Goal: Task Accomplishment & Management: Manage account settings

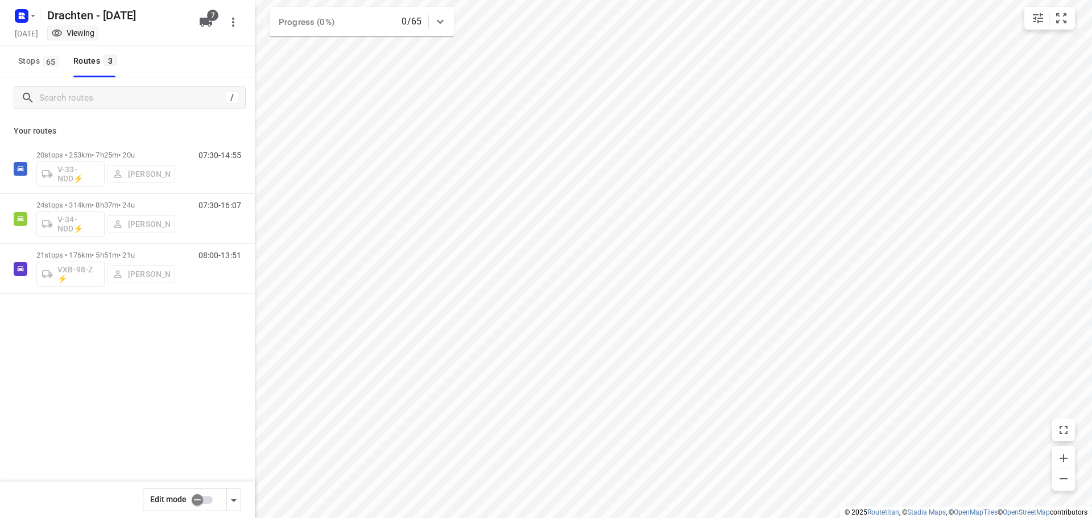
click at [32, 15] on icon "button" at bounding box center [32, 15] width 9 height 9
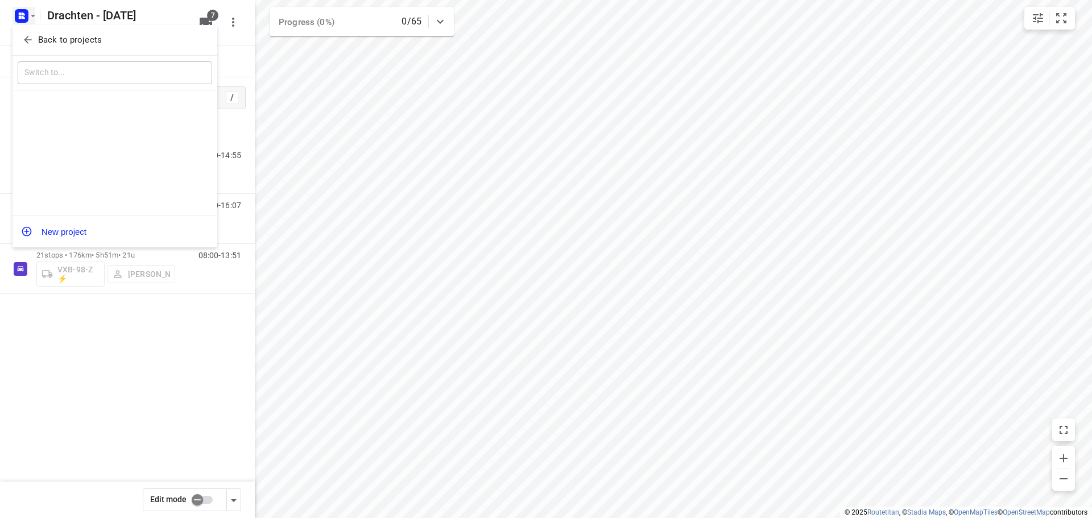
click at [30, 31] on button "Back to projects" at bounding box center [115, 40] width 194 height 19
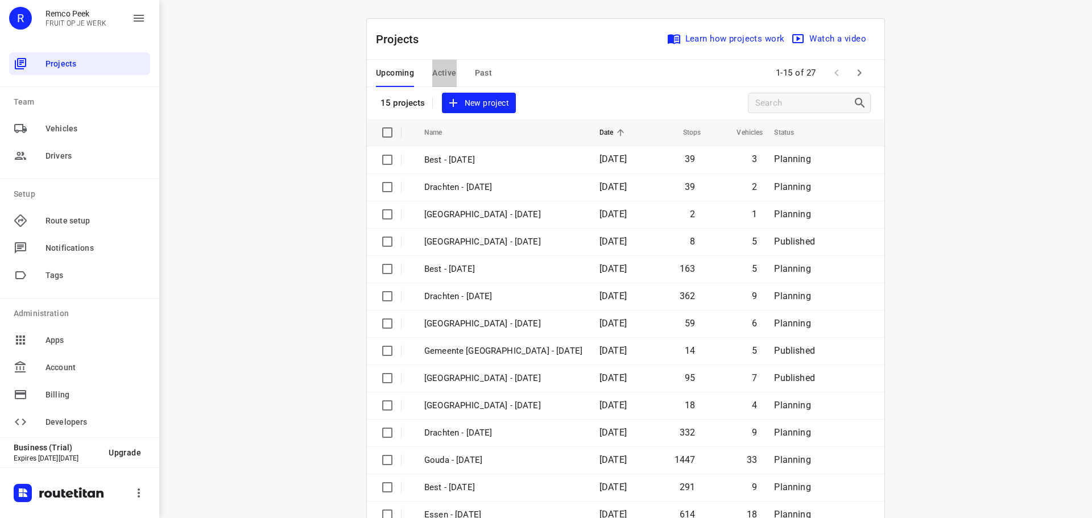
click at [444, 72] on span "Active" at bounding box center [444, 73] width 24 height 14
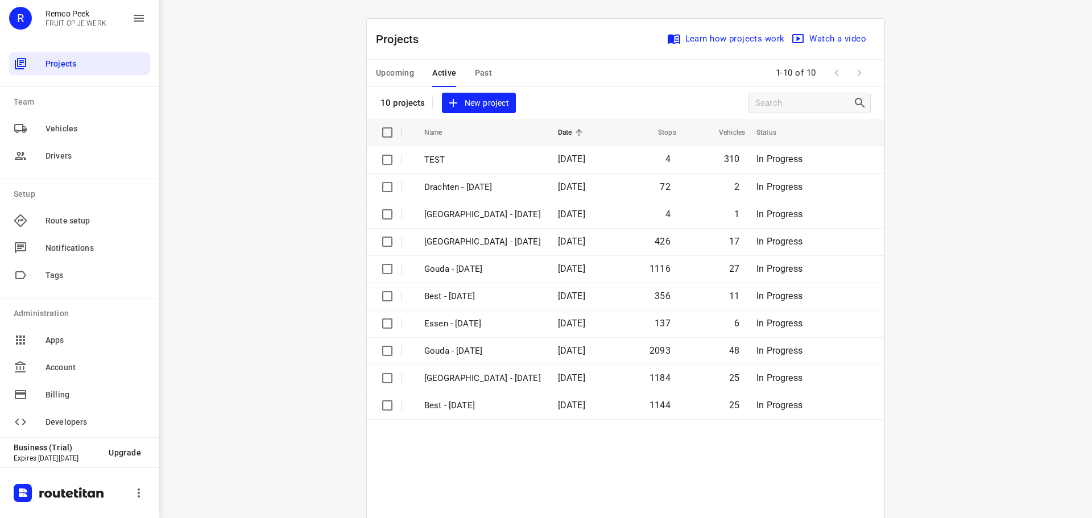
click at [406, 72] on span "Upcoming" at bounding box center [395, 73] width 38 height 14
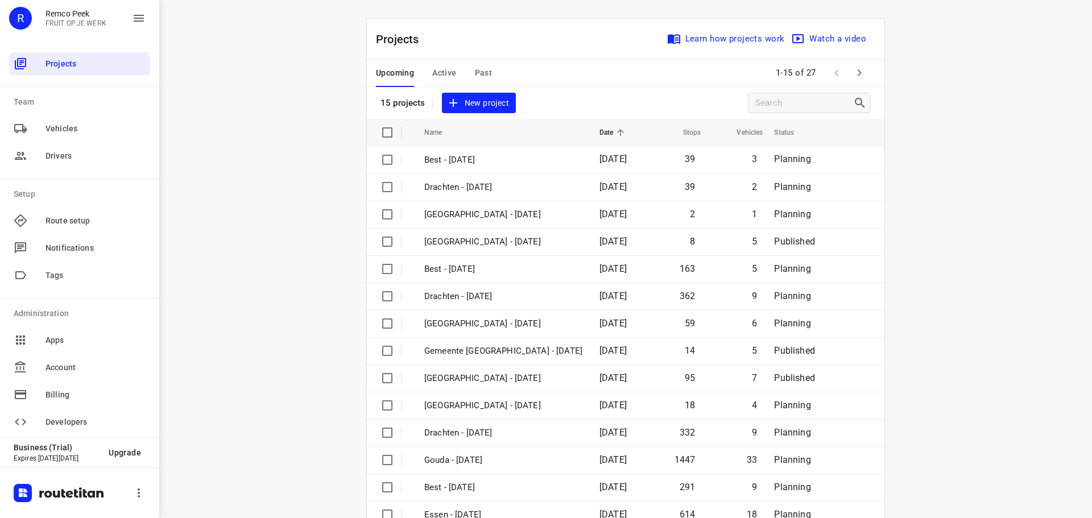
click at [852, 72] on icon "button" at bounding box center [859, 73] width 14 height 14
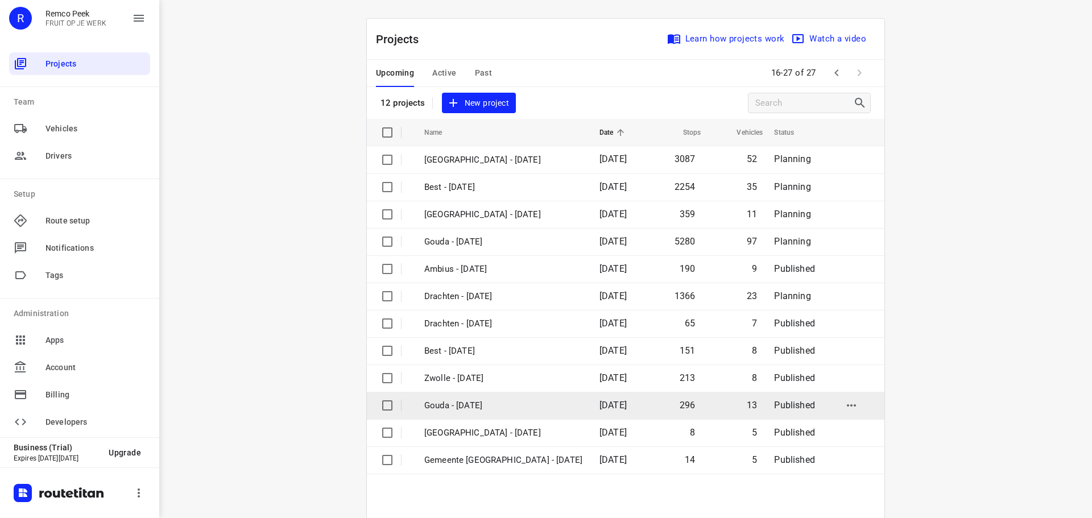
click at [460, 404] on p "Gouda - Friday" at bounding box center [503, 405] width 158 height 13
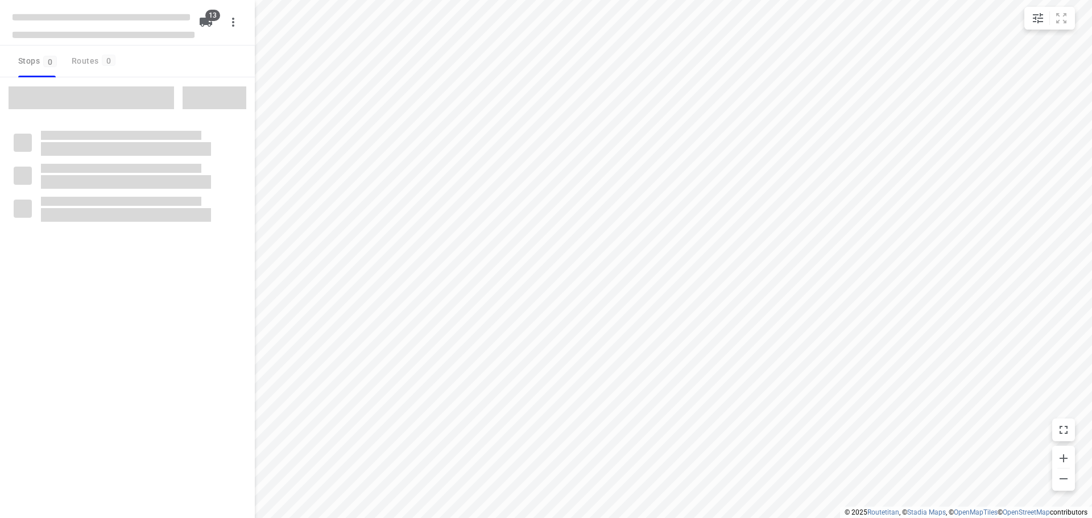
checkbox input "true"
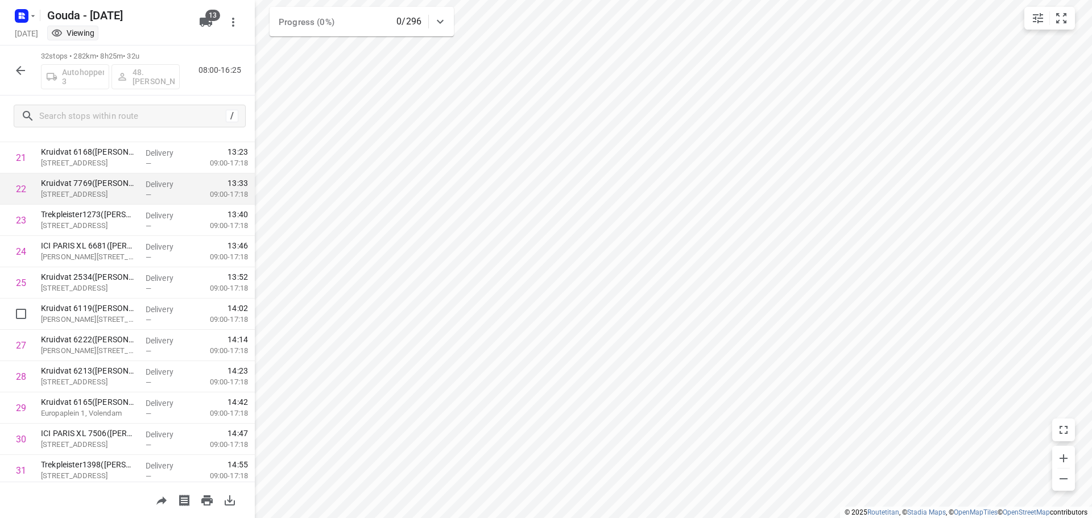
scroll to position [744, 0]
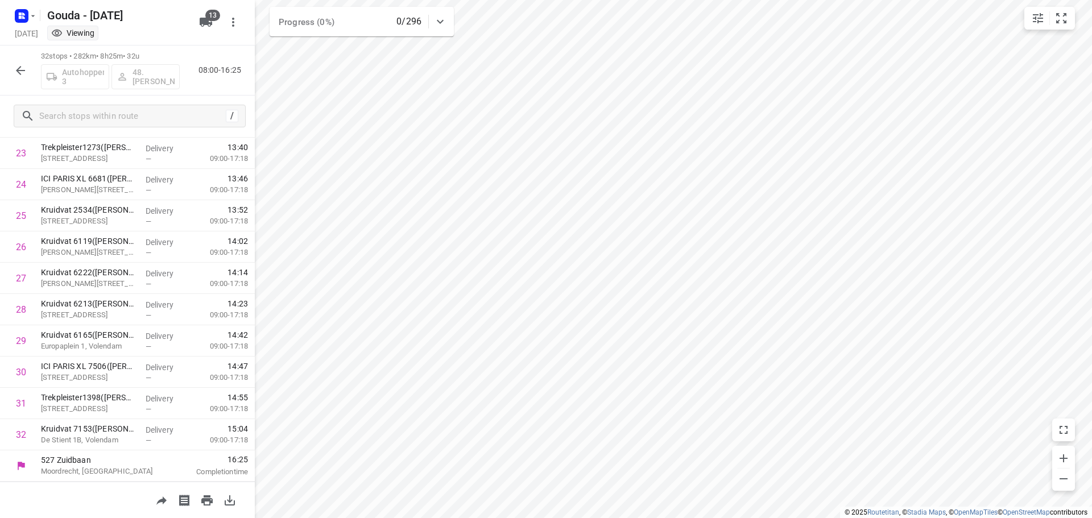
click at [20, 67] on icon "button" at bounding box center [20, 70] width 9 height 9
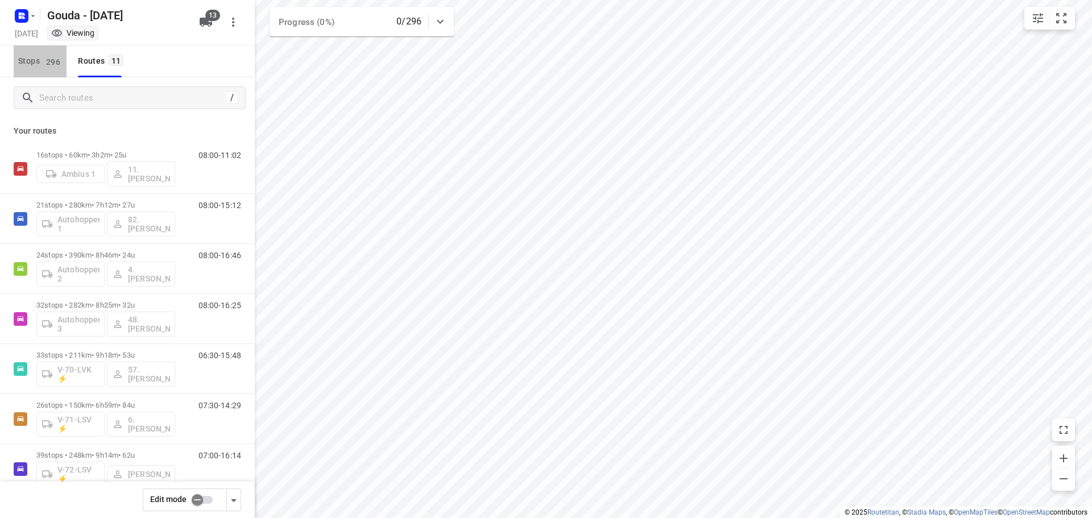
click at [37, 68] on button "Stops 296" at bounding box center [40, 61] width 53 height 32
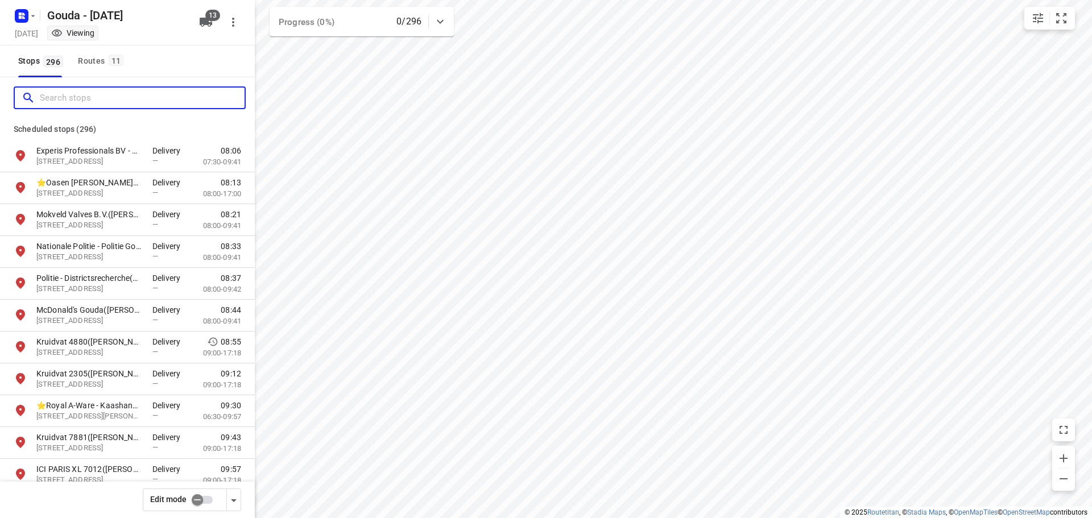
click at [80, 94] on input "Search stops" at bounding box center [142, 98] width 205 height 18
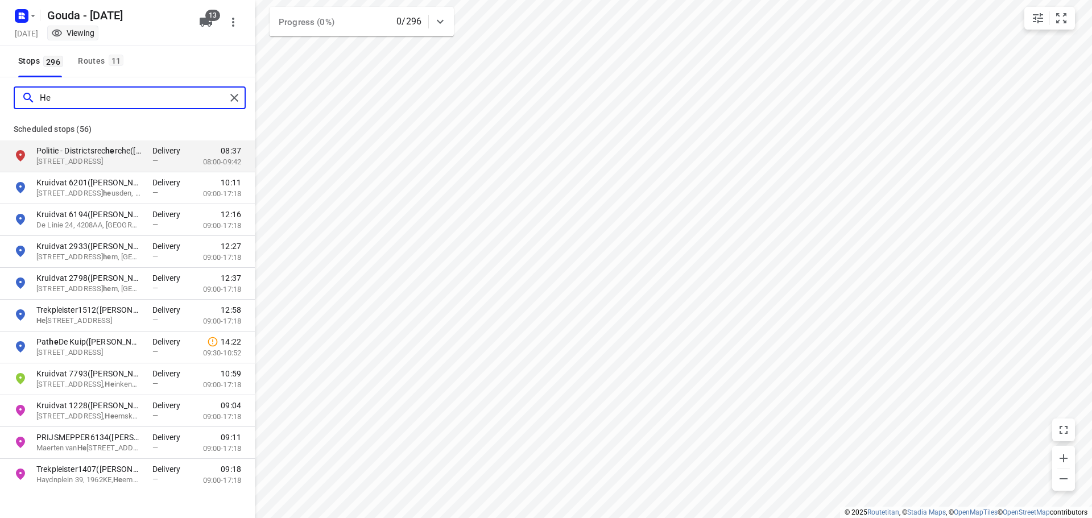
type input "H"
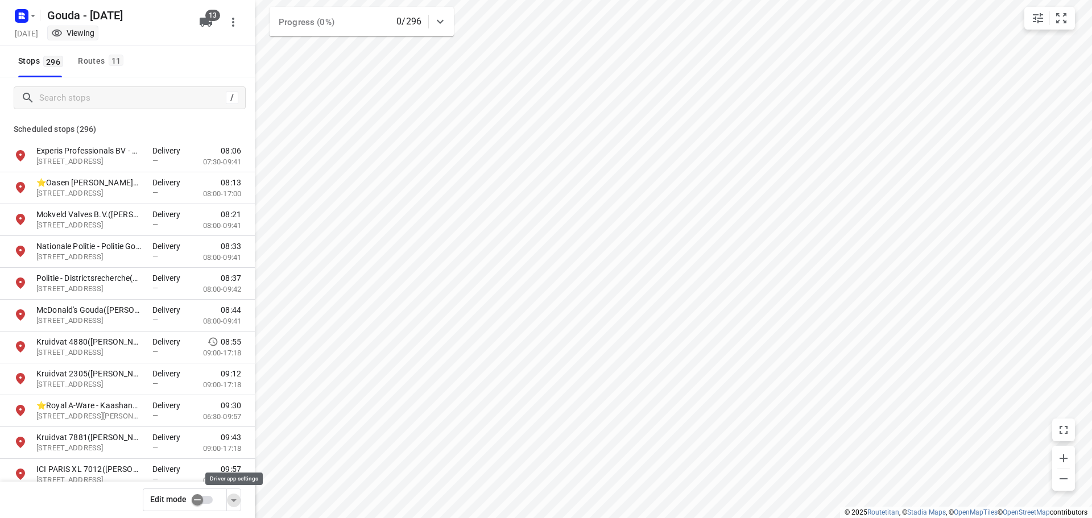
click at [231, 501] on icon "button" at bounding box center [234, 501] width 14 height 14
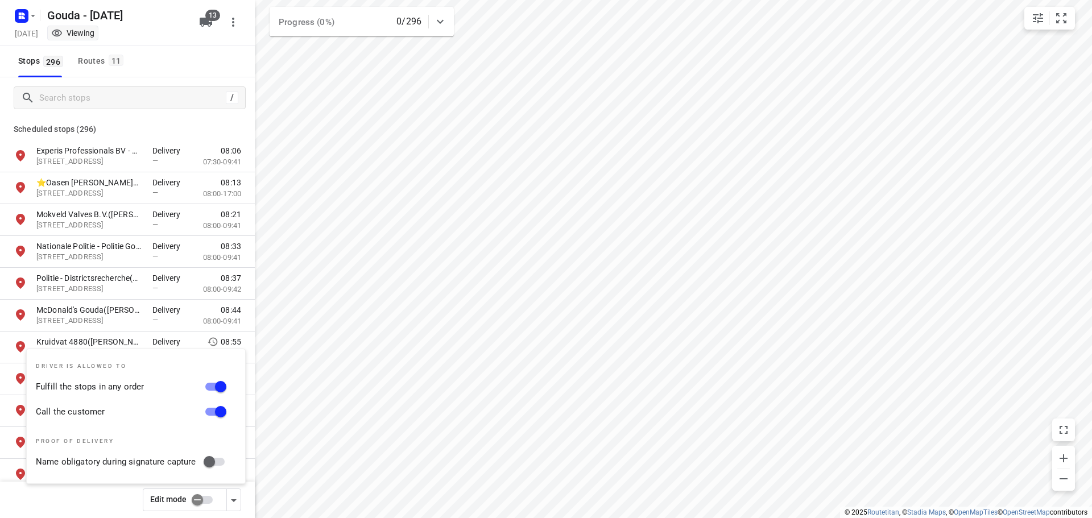
click at [205, 499] on input "checkbox" at bounding box center [197, 500] width 65 height 22
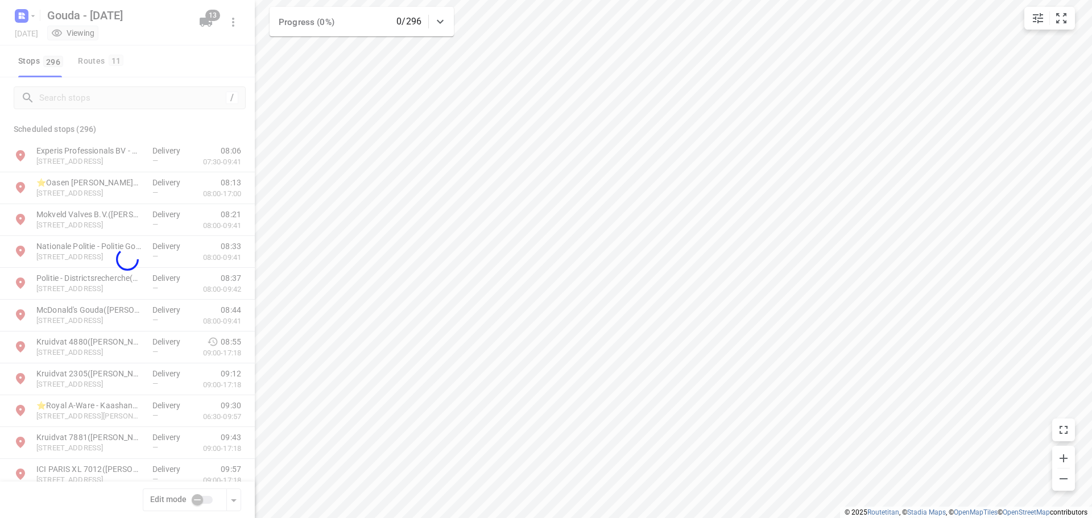
checkbox input "true"
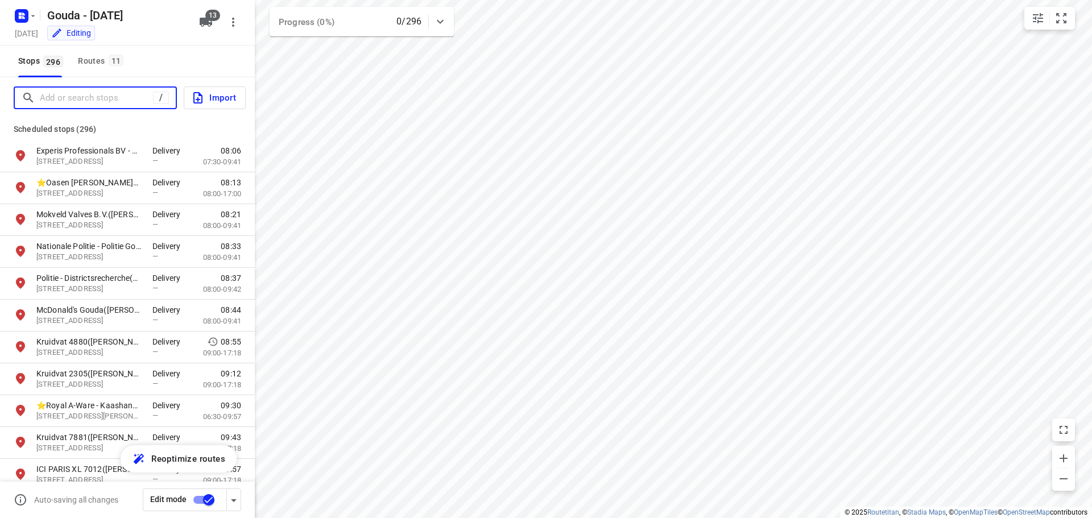
click at [68, 97] on input "Add or search stops" at bounding box center [96, 98] width 113 height 18
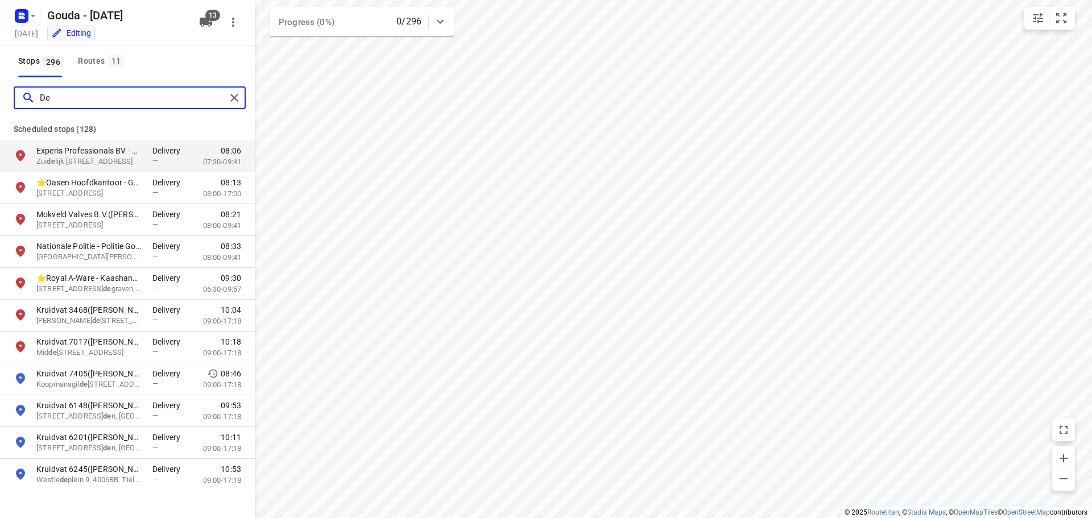
type input "D"
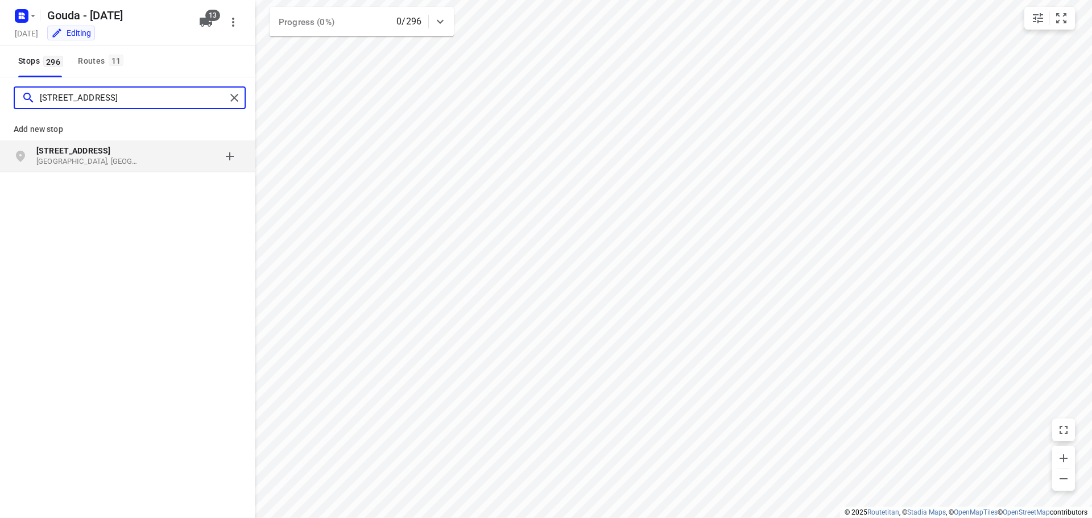
type input "Hertog Aalbrechtweg 12"
click at [150, 148] on p "Hertog Aalbrechtweg 12" at bounding box center [94, 150] width 116 height 11
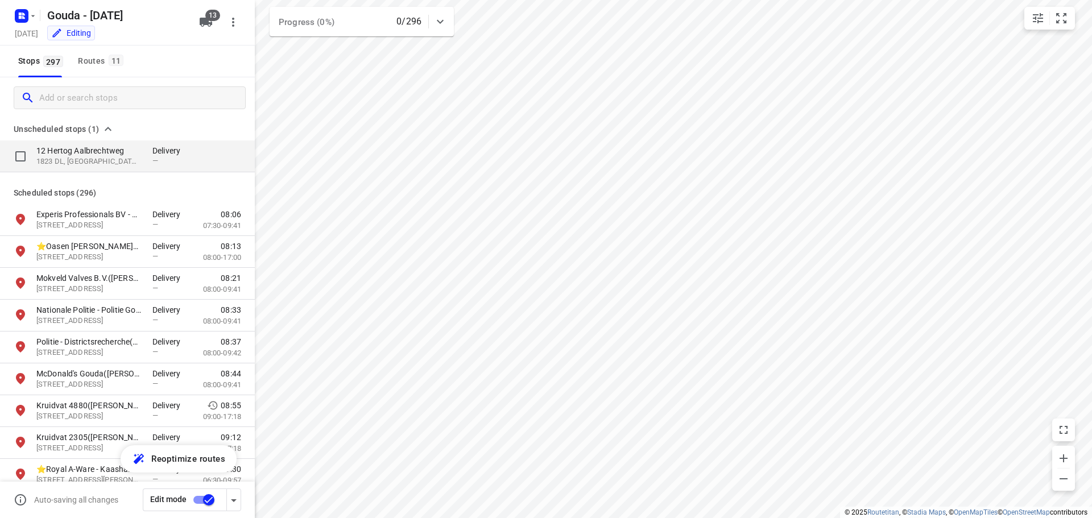
click at [82, 158] on p "1823 DL, Alkmaar, NL" at bounding box center [88, 161] width 105 height 11
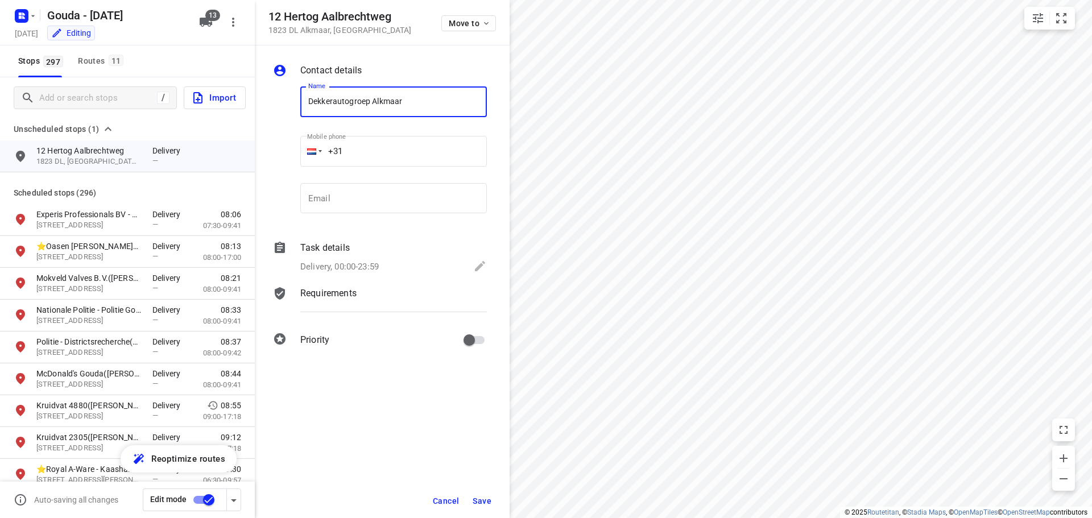
type input "Dekkerautogroep Alkmaar"
click at [367, 148] on input "+31" at bounding box center [393, 151] width 187 height 31
click at [478, 266] on icon at bounding box center [480, 266] width 10 height 10
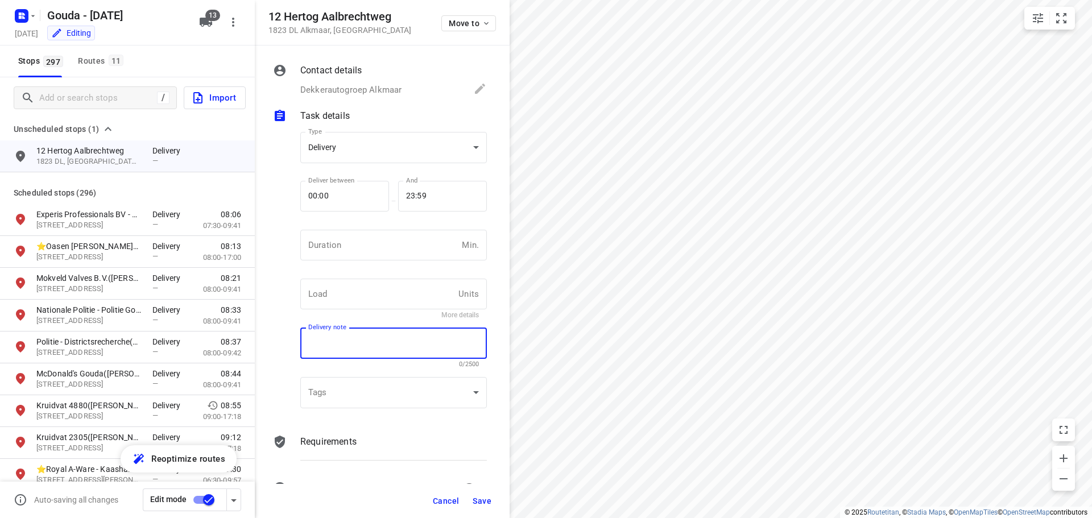
click at [359, 347] on textarea at bounding box center [393, 343] width 171 height 10
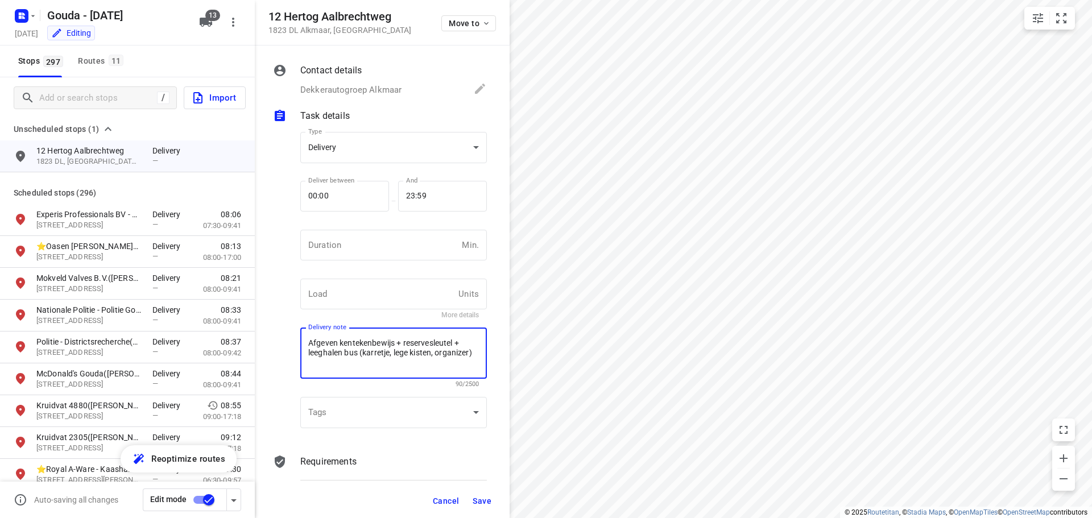
type textarea "Afgeven kentekenbewijs + reservesleutel + leeghalen bus (karretje, lege kisten,…"
drag, startPoint x: 487, startPoint y: 500, endPoint x: 463, endPoint y: 404, distance: 99.0
click at [463, 404] on div "Contact details Dekkerautogroep Alkmaar Name Dekkerautogroep Alkmaar Name Mobil…" at bounding box center [382, 281] width 255 height 473
click at [432, 136] on body "i © 2025 Routetitan , © Stadia Maps , © OpenMapTiles © OpenStreetMap contributo…" at bounding box center [546, 259] width 1092 height 518
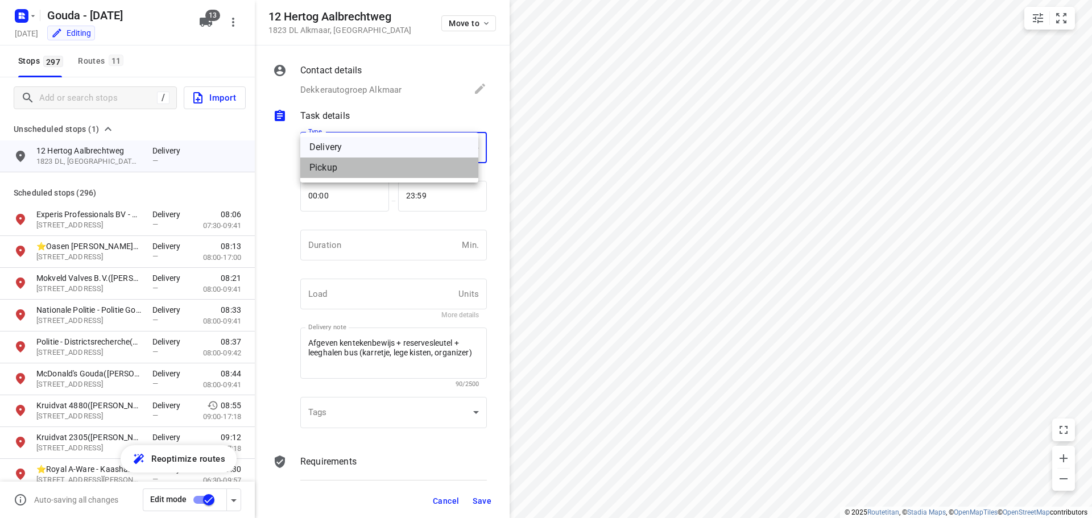
click at [391, 170] on div "Pickup" at bounding box center [389, 168] width 160 height 14
type input "pickup"
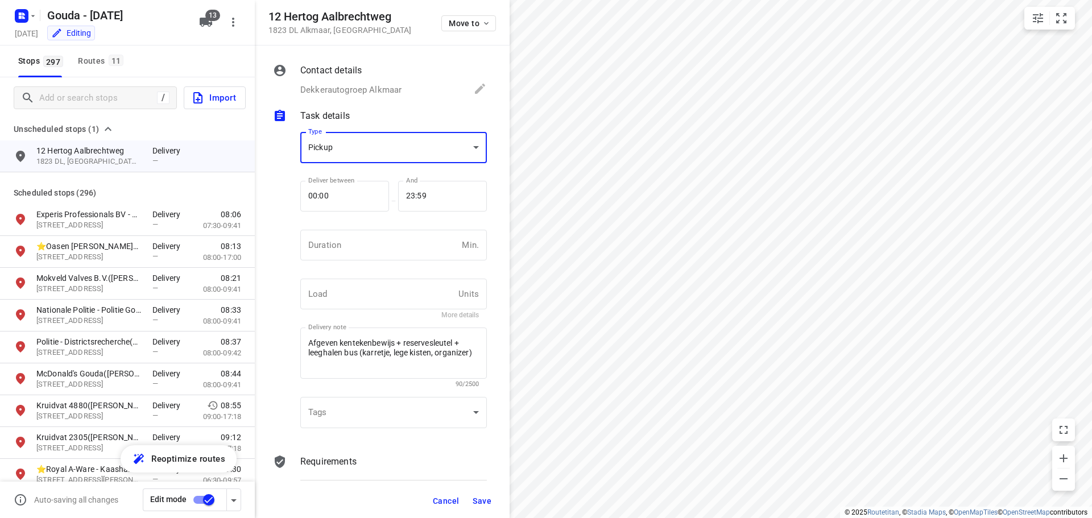
click at [485, 499] on span "Save" at bounding box center [482, 500] width 19 height 9
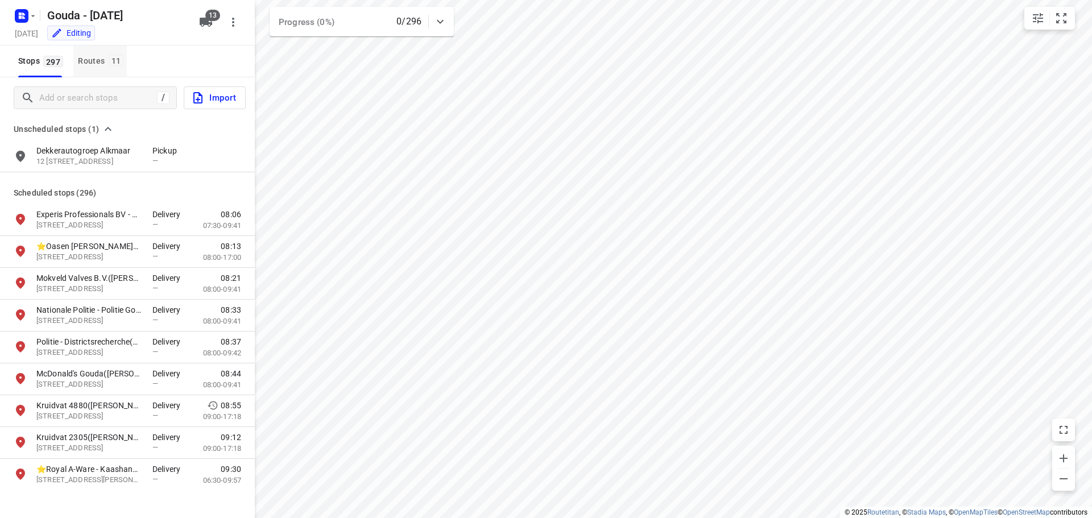
click at [105, 57] on div "Routes 11" at bounding box center [102, 61] width 49 height 14
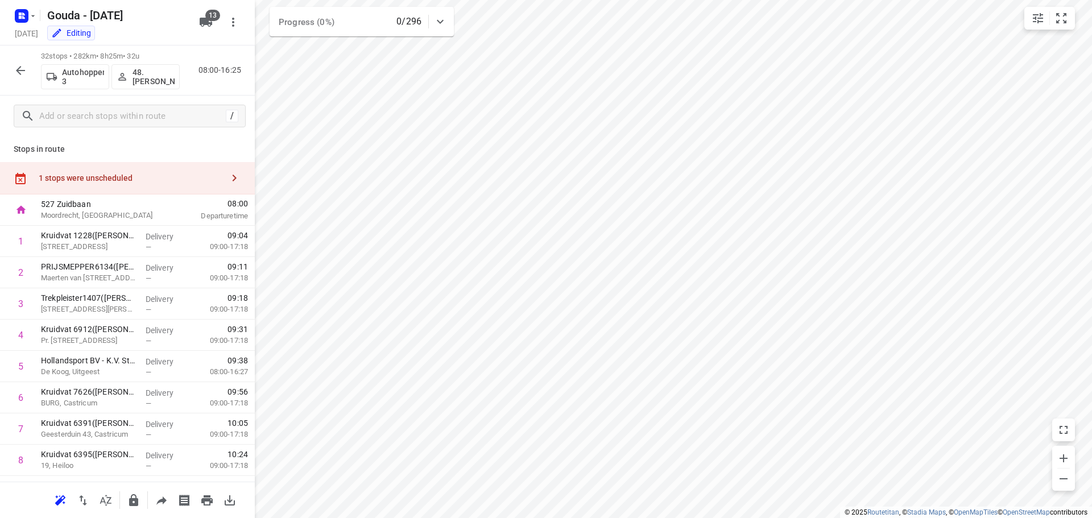
click at [230, 181] on icon "button" at bounding box center [234, 178] width 14 height 14
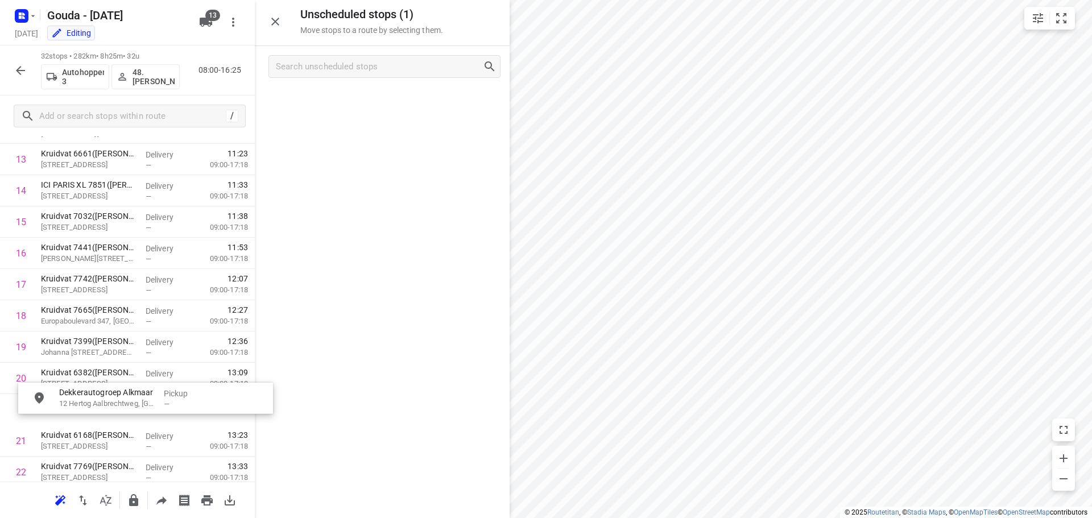
scroll to position [459, 0]
drag, startPoint x: 349, startPoint y: 104, endPoint x: 100, endPoint y: 382, distance: 372.5
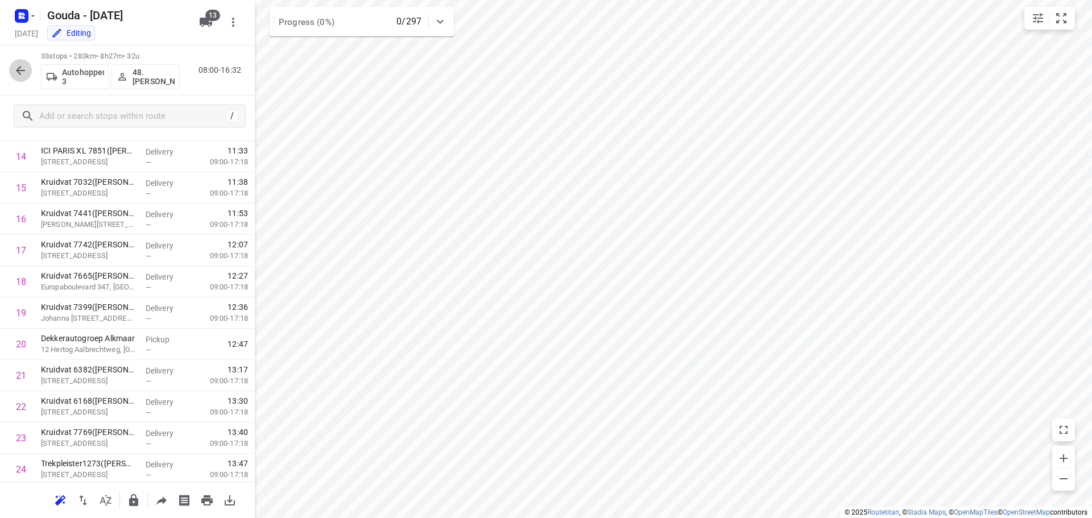
click at [22, 68] on icon "button" at bounding box center [21, 71] width 14 height 14
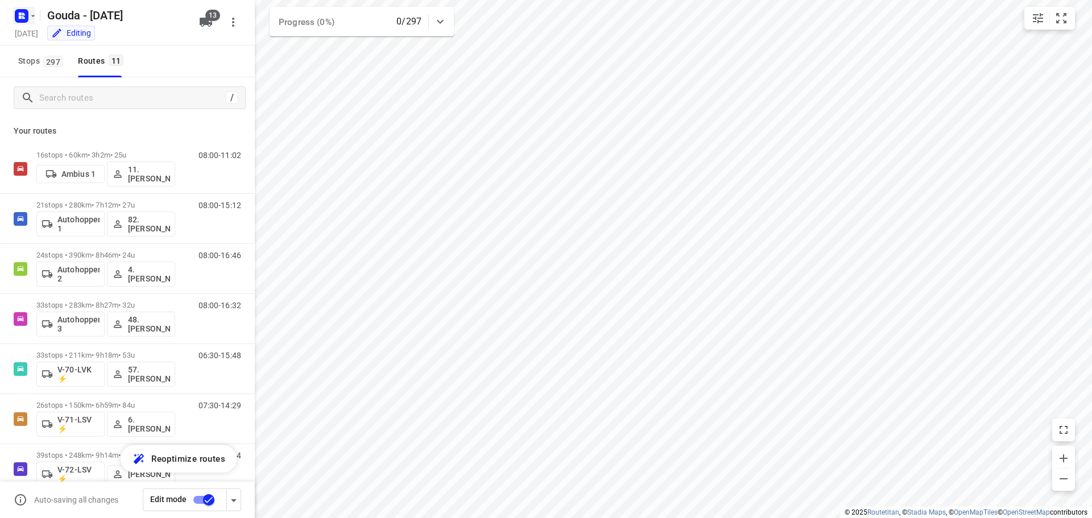
click at [31, 21] on button "button" at bounding box center [24, 16] width 23 height 18
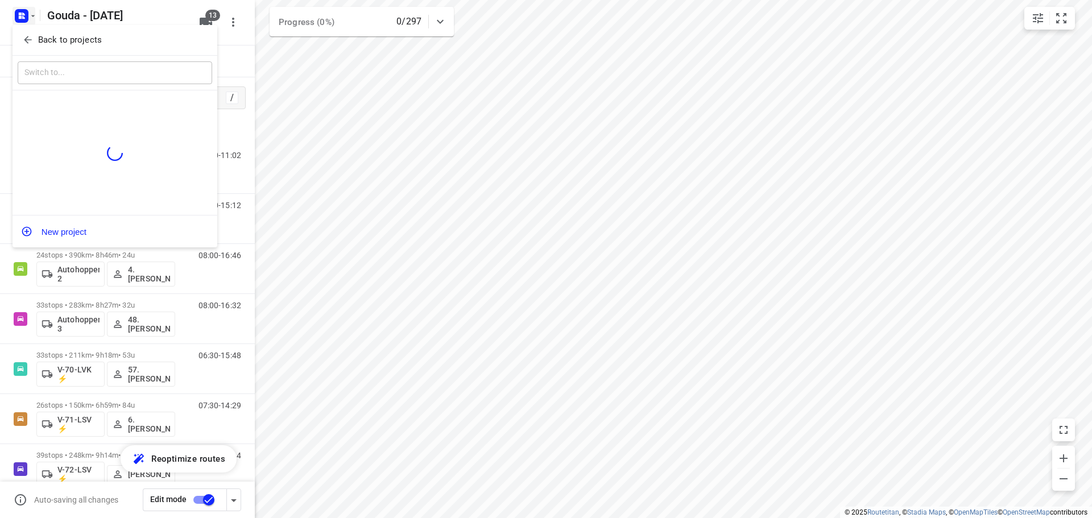
click at [33, 38] on icon "button" at bounding box center [27, 39] width 11 height 11
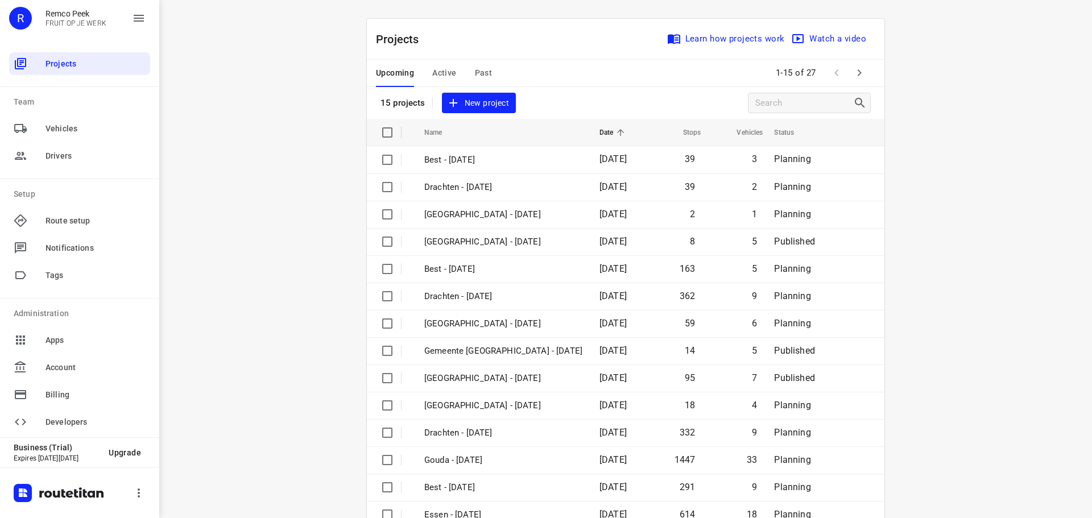
click at [856, 68] on icon "button" at bounding box center [859, 73] width 14 height 14
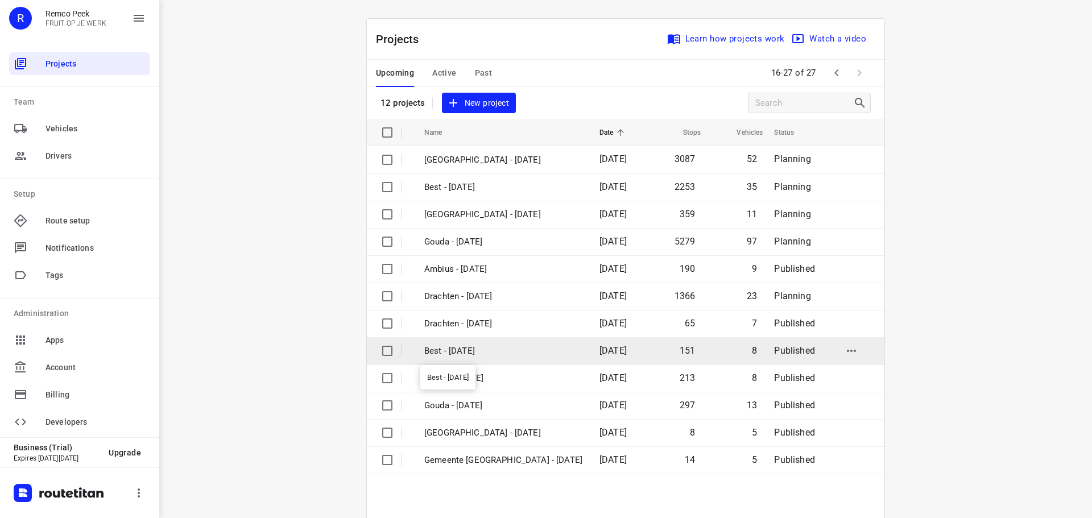
click at [450, 353] on p "Best - Friday" at bounding box center [503, 351] width 158 height 13
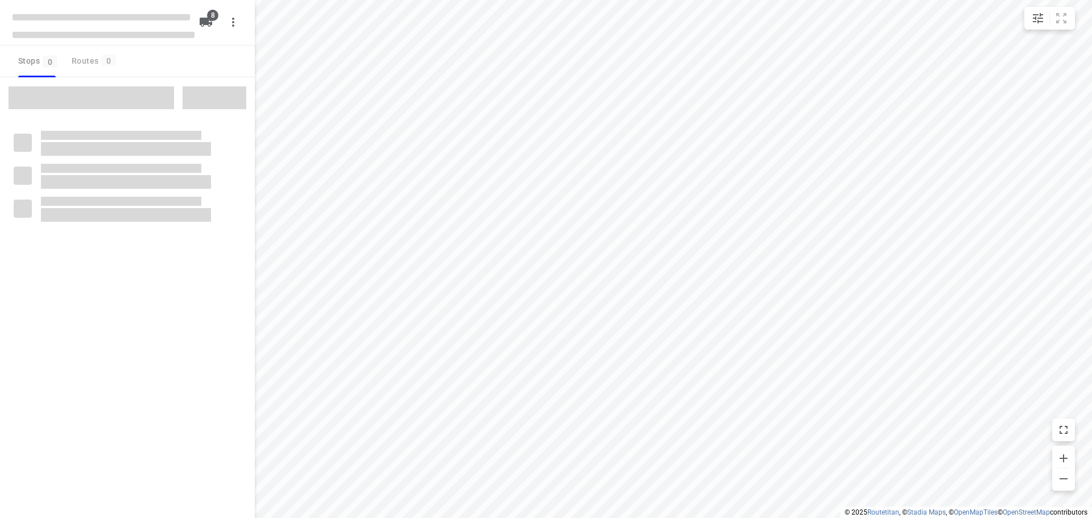
checkbox input "true"
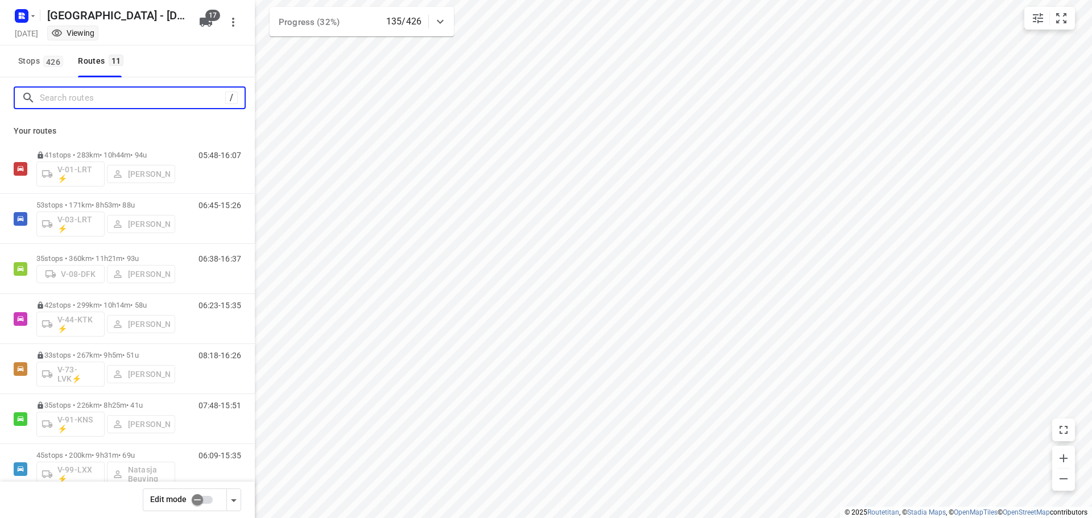
click at [59, 98] on input "Search routes" at bounding box center [132, 98] width 185 height 18
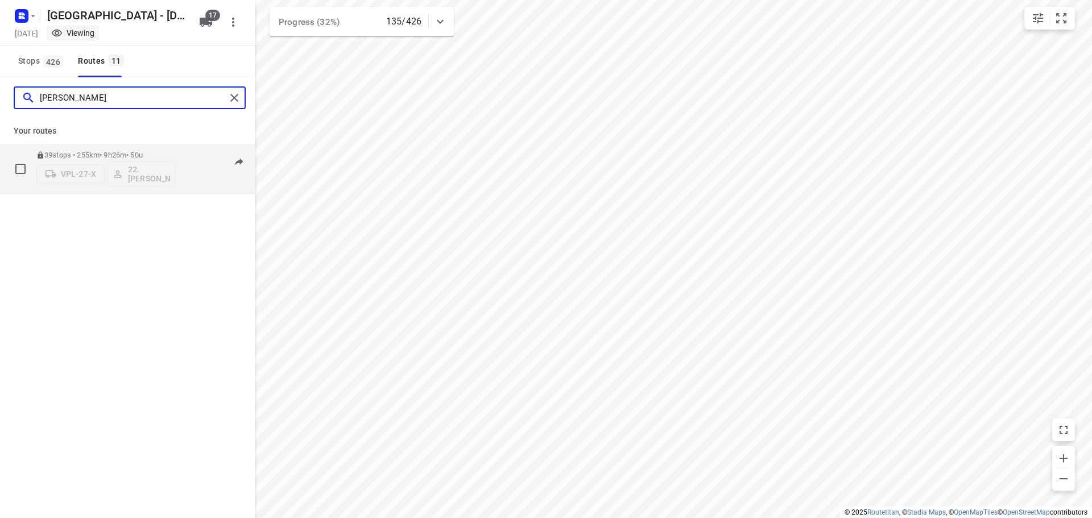
type input "[PERSON_NAME]"
click at [80, 147] on div "39 stops • 255km • 9h26m • 50u VPL-27-X 22. [PERSON_NAME]" at bounding box center [105, 168] width 139 height 47
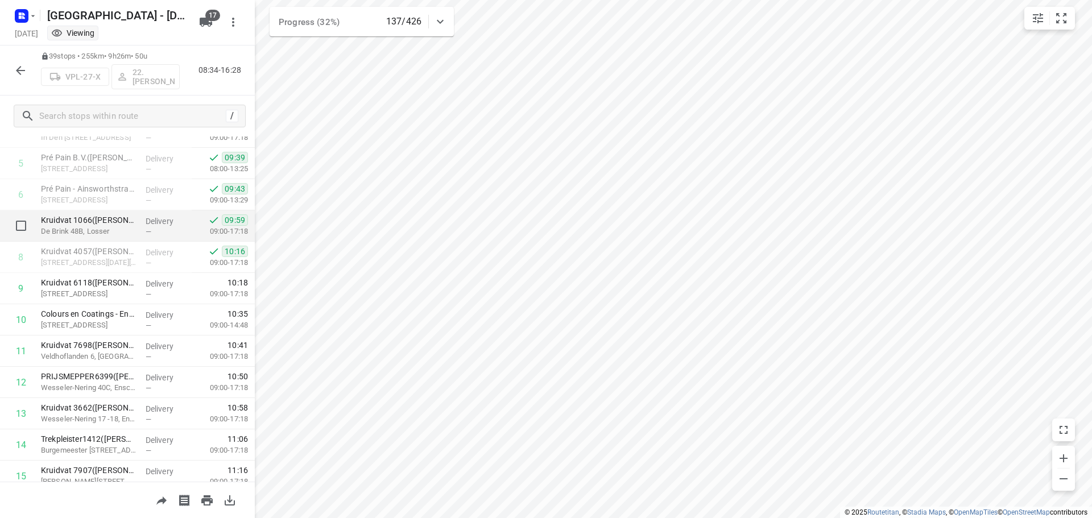
scroll to position [57, 0]
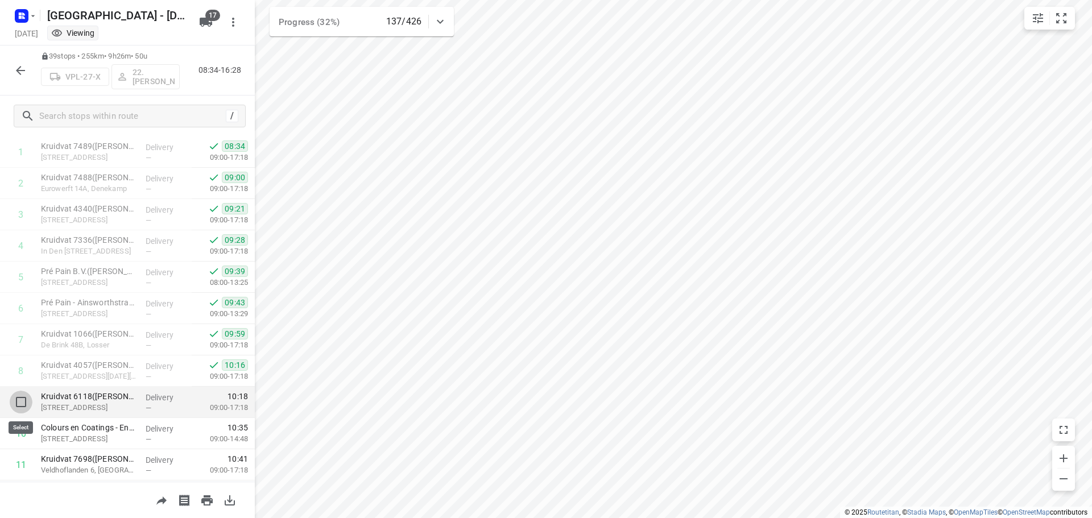
click at [20, 400] on input "checkbox" at bounding box center [21, 402] width 23 height 23
checkbox input "true"
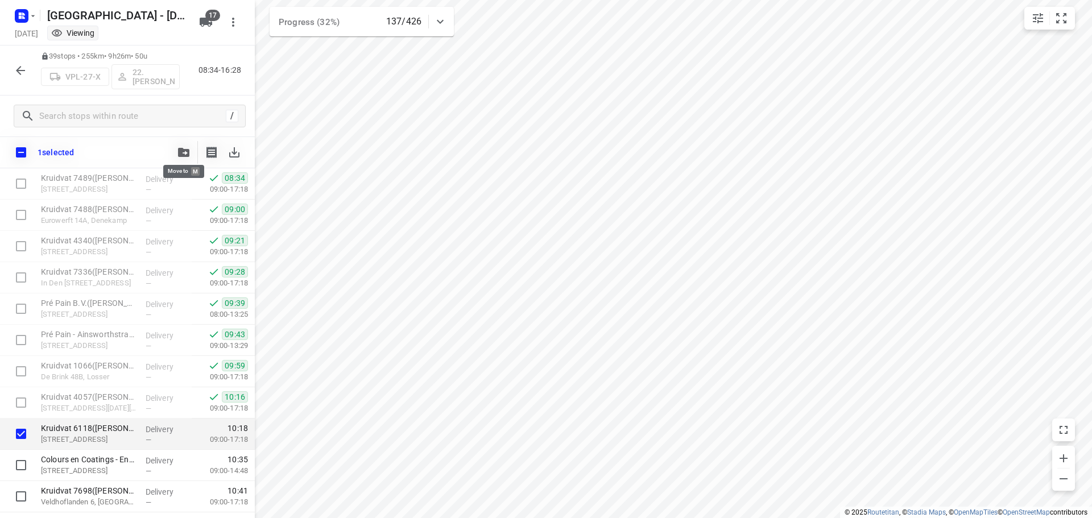
click at [182, 152] on icon "button" at bounding box center [183, 152] width 11 height 9
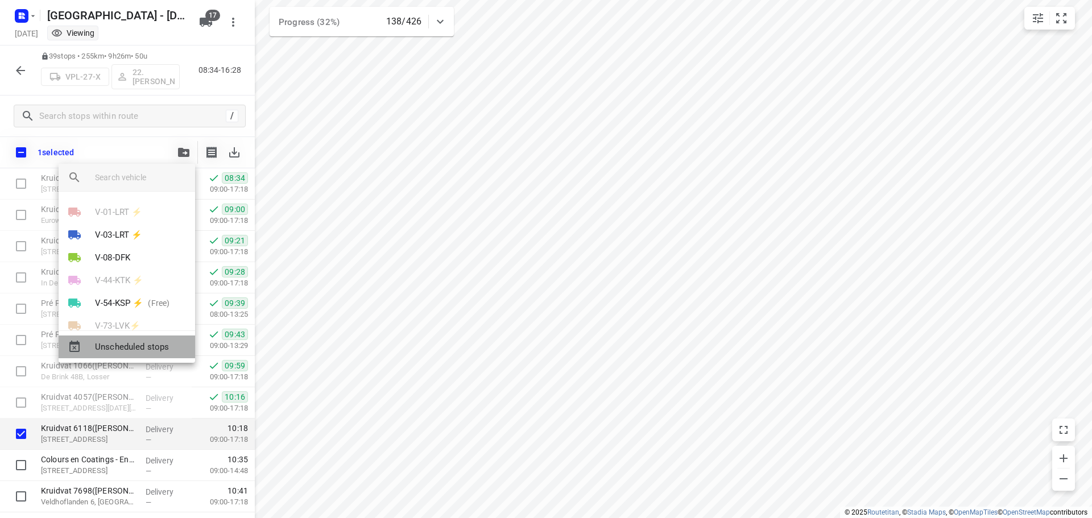
click at [126, 349] on span "Unscheduled stops" at bounding box center [140, 347] width 91 height 13
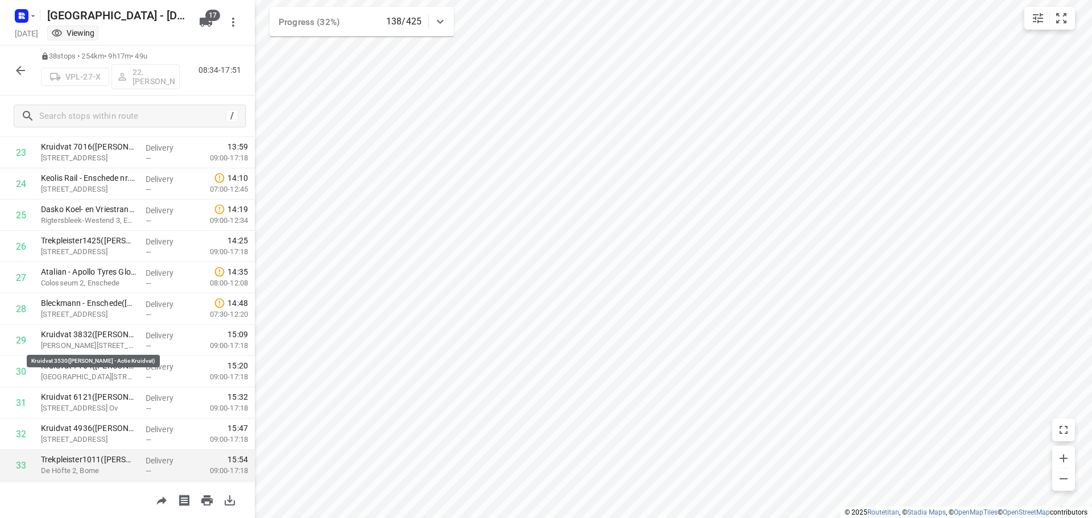
scroll to position [964, 0]
